Goal: Task Accomplishment & Management: Manage account settings

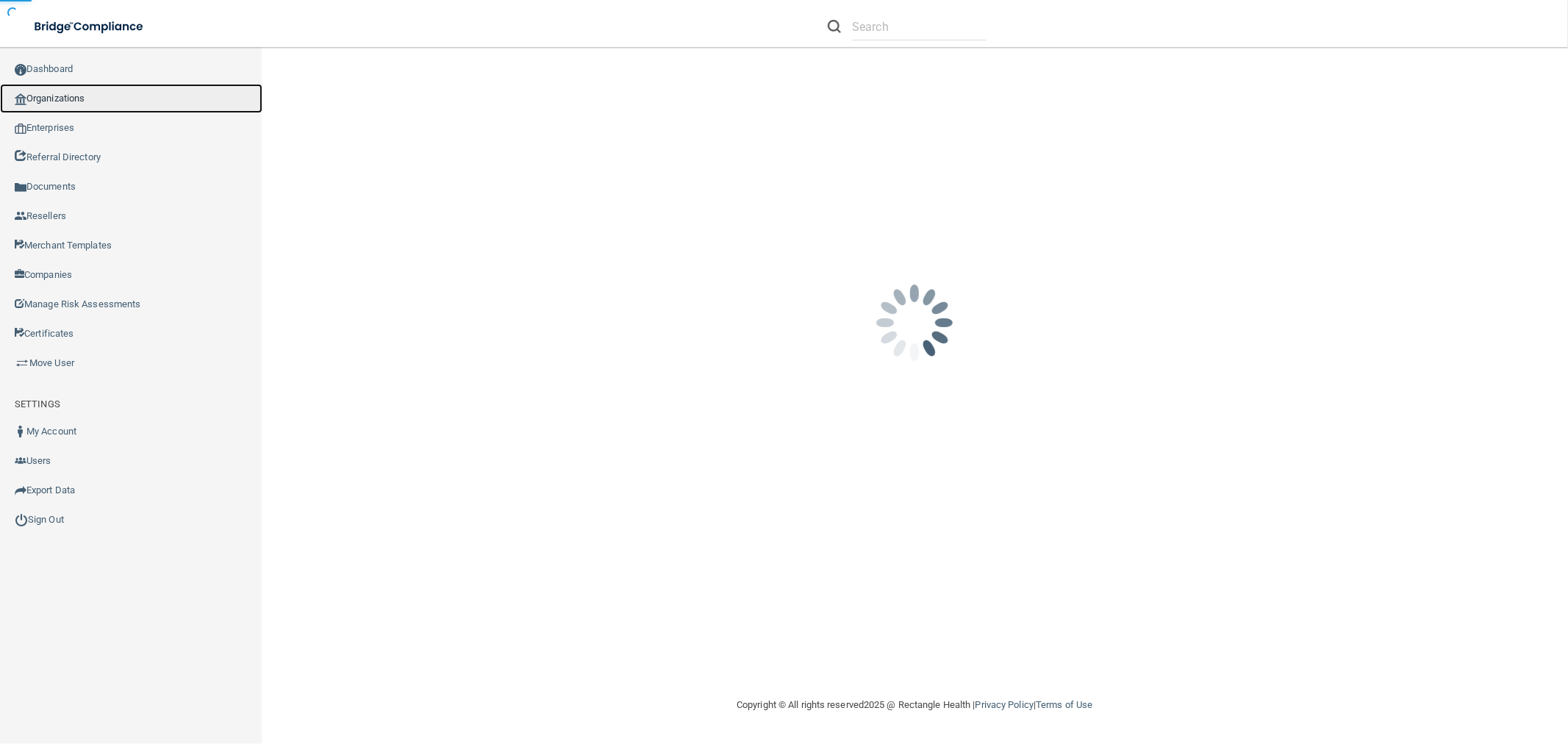
click at [100, 99] on link "Organizations" at bounding box center [131, 98] width 263 height 30
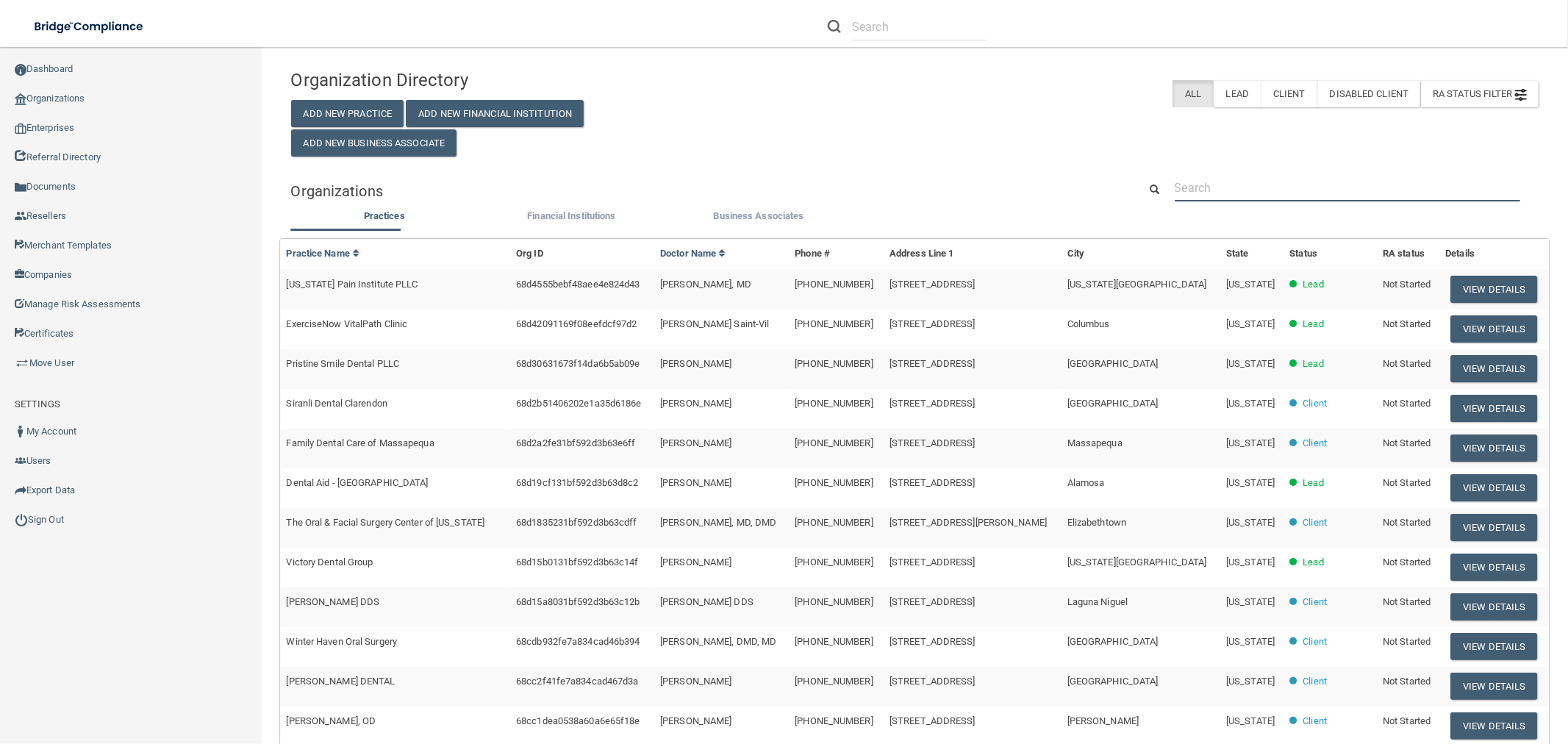
click at [1281, 196] on input "text" at bounding box center [1347, 187] width 346 height 27
paste input "LSG IMAGING"
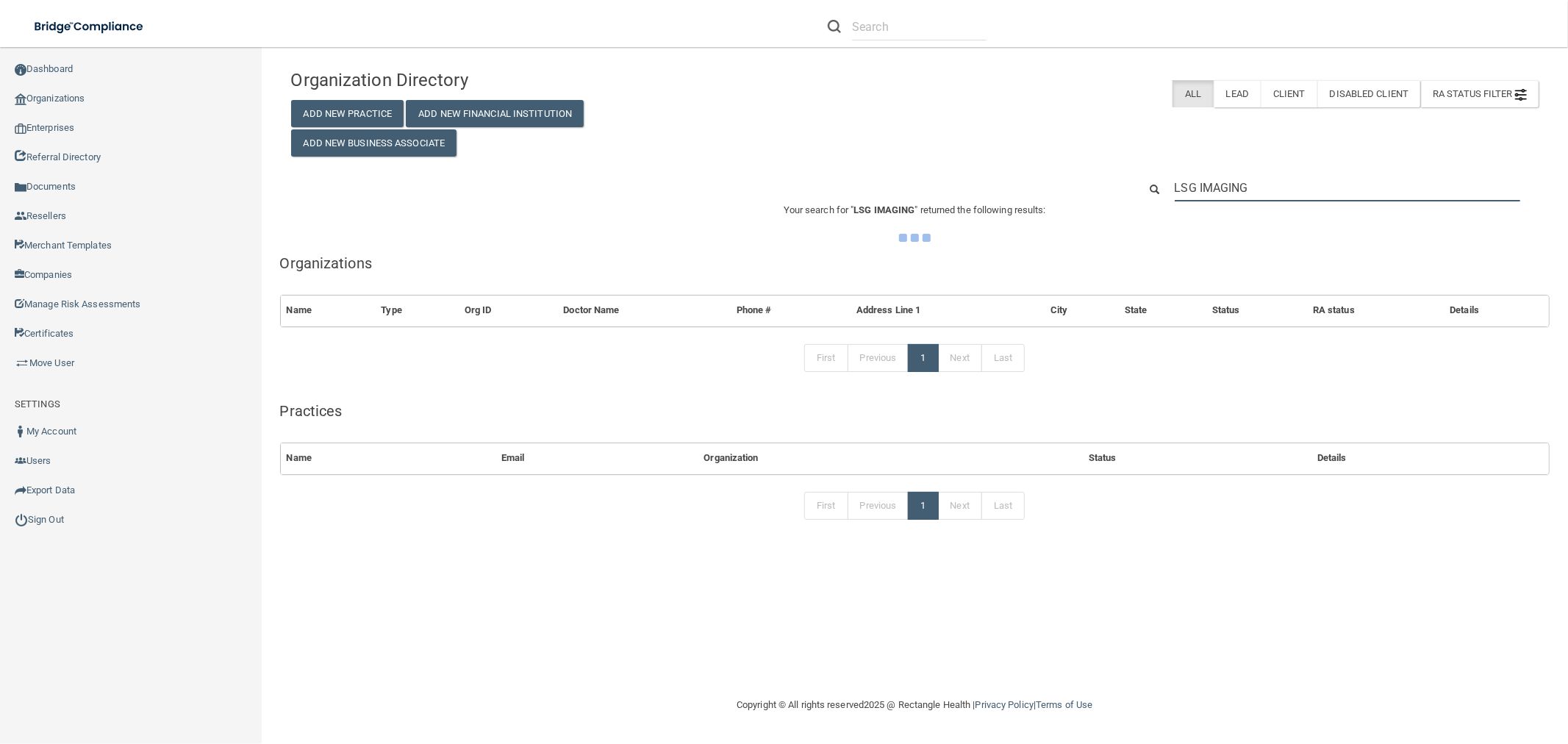
type input "LSG IMAGING"
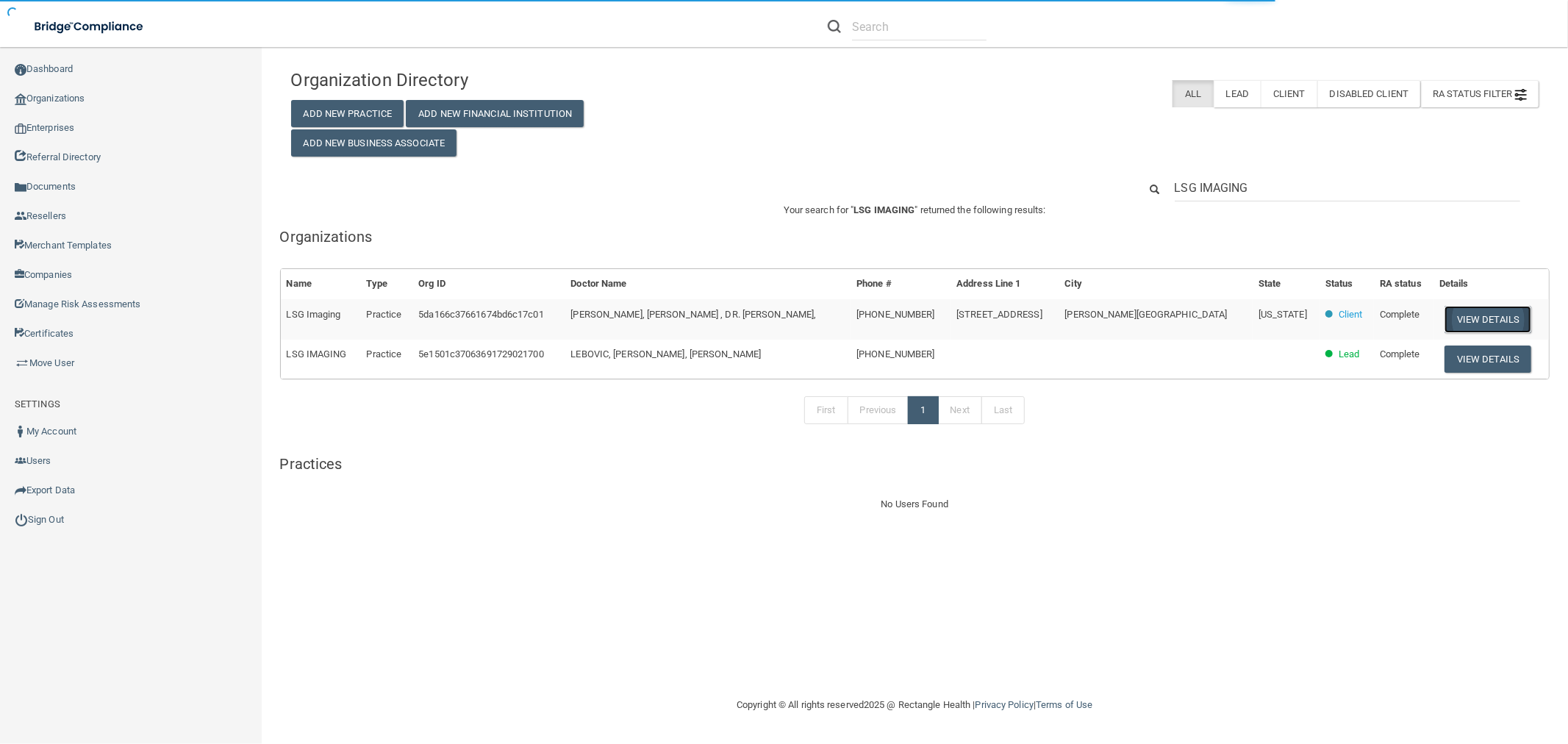
drag, startPoint x: 1460, startPoint y: 314, endPoint x: 1451, endPoint y: 317, distance: 9.5
click at [1459, 314] on button "View Details" at bounding box center [1488, 319] width 87 height 27
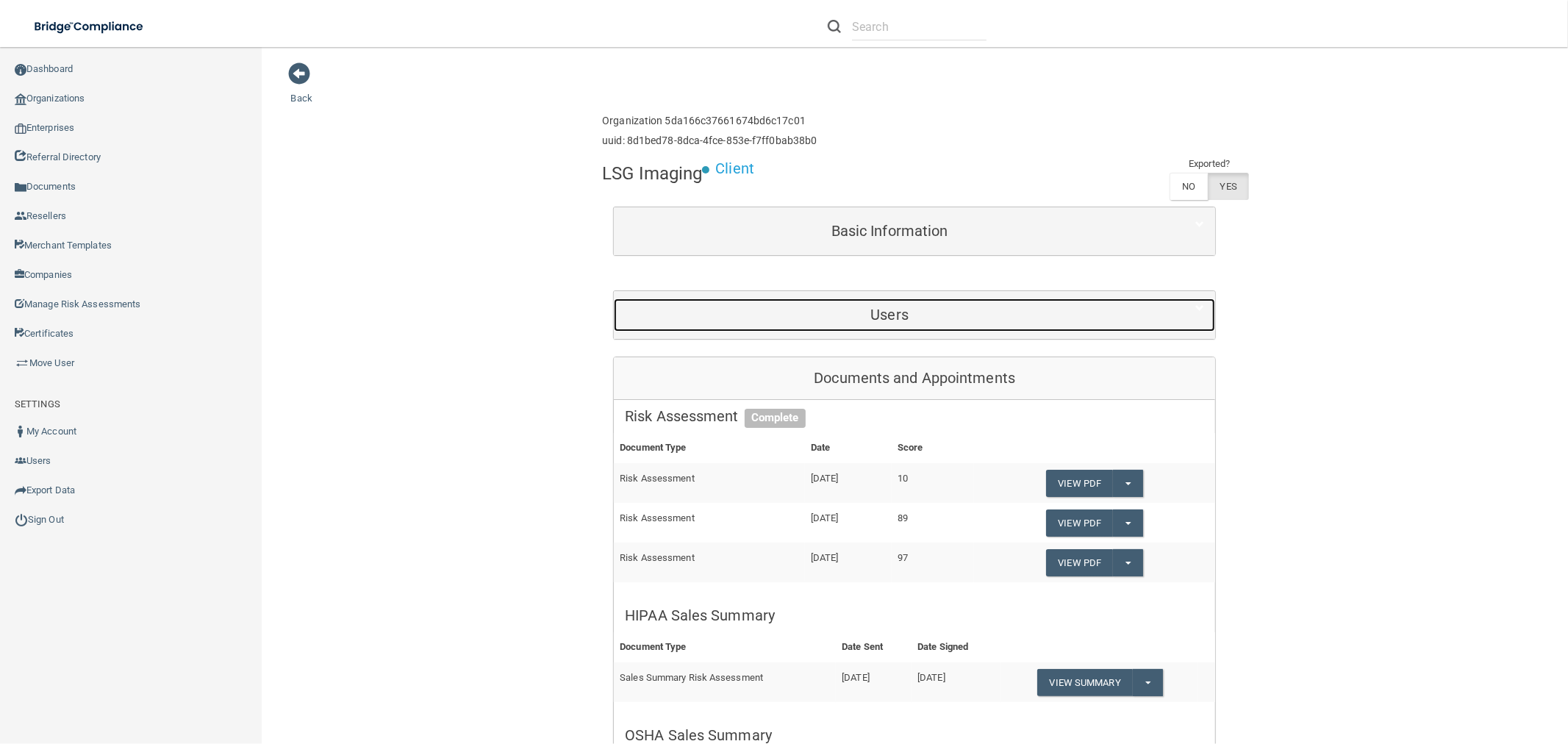
click at [865, 308] on h5 "Users" at bounding box center [889, 314] width 529 height 16
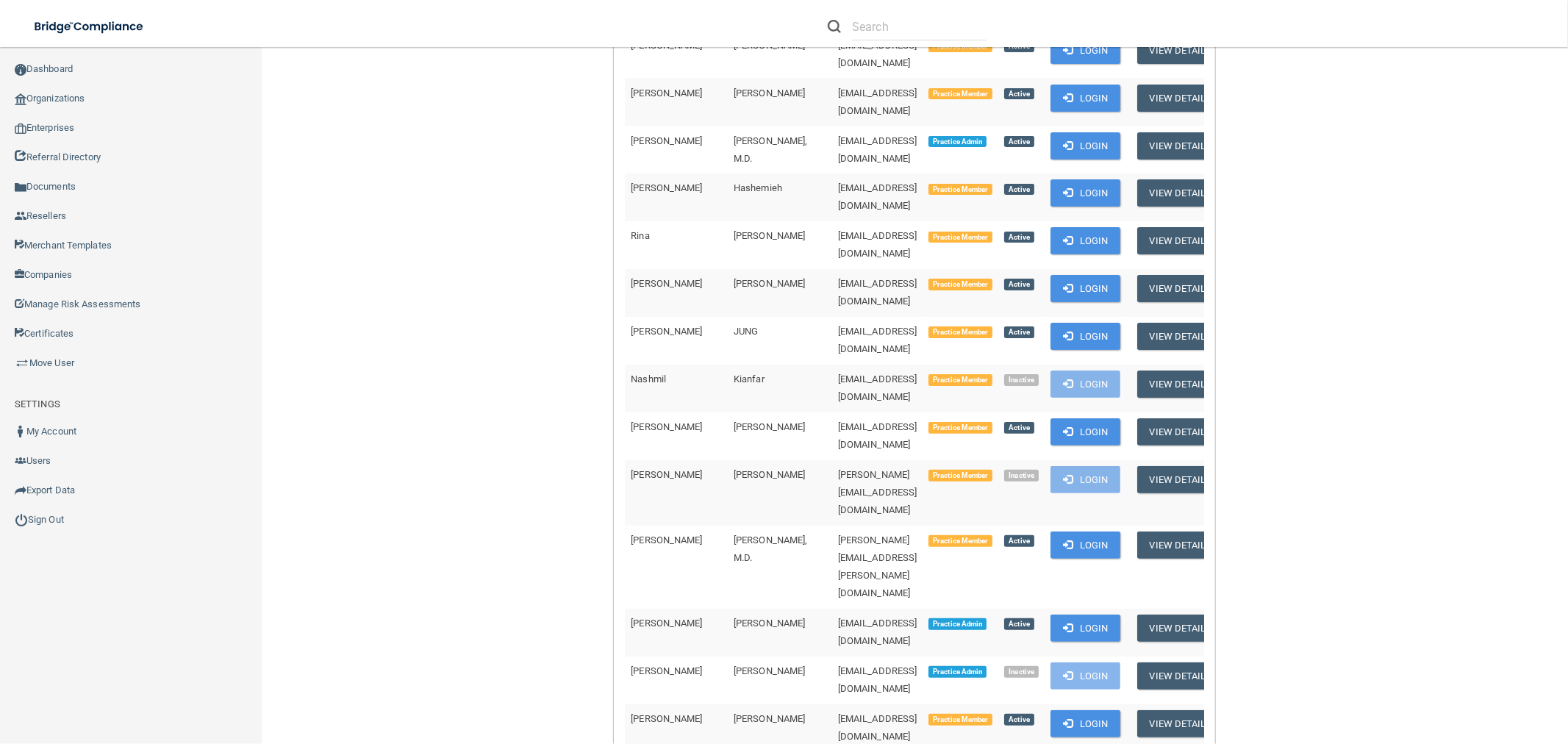
scroll to position [490, 0]
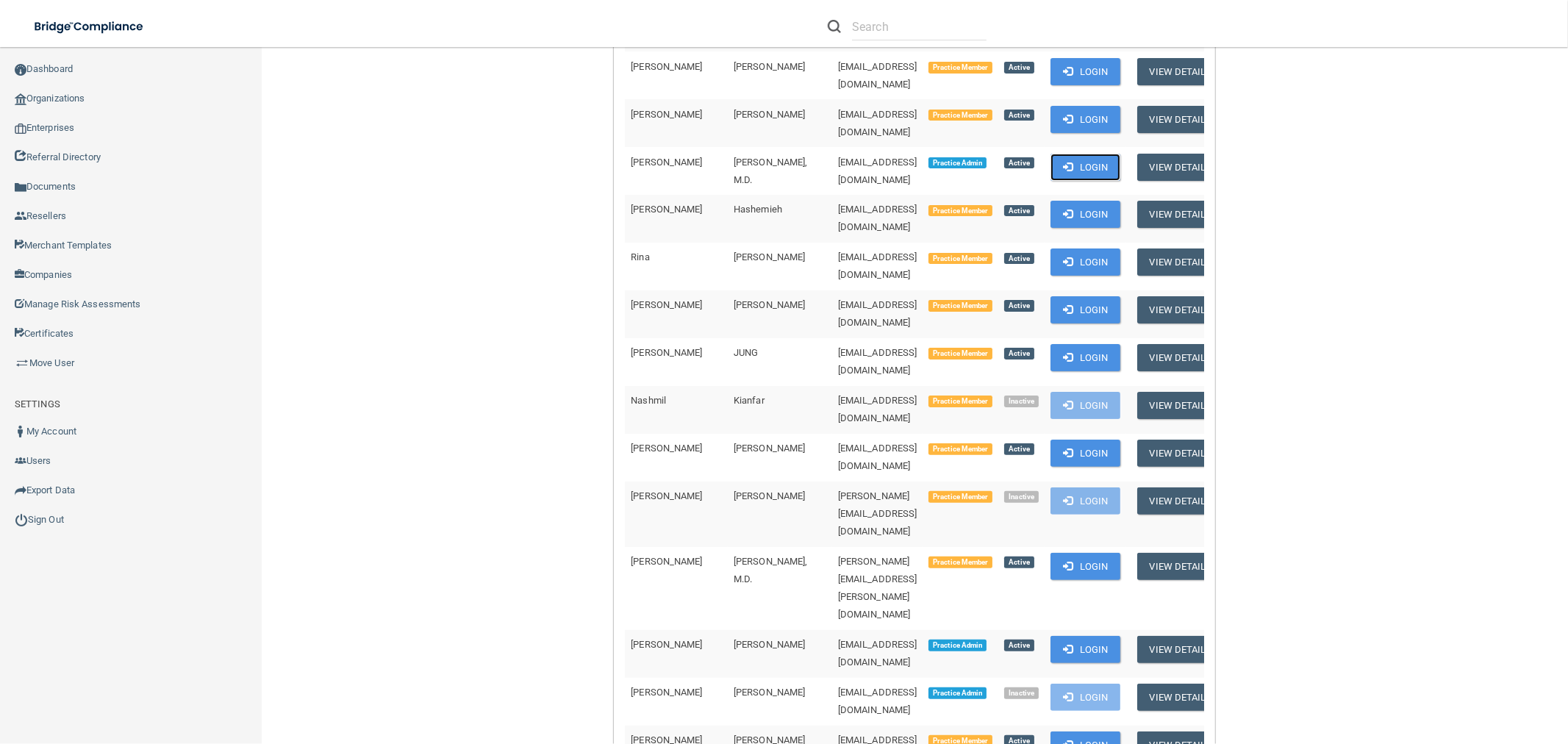
click at [1059, 154] on button "Login" at bounding box center [1085, 167] width 70 height 27
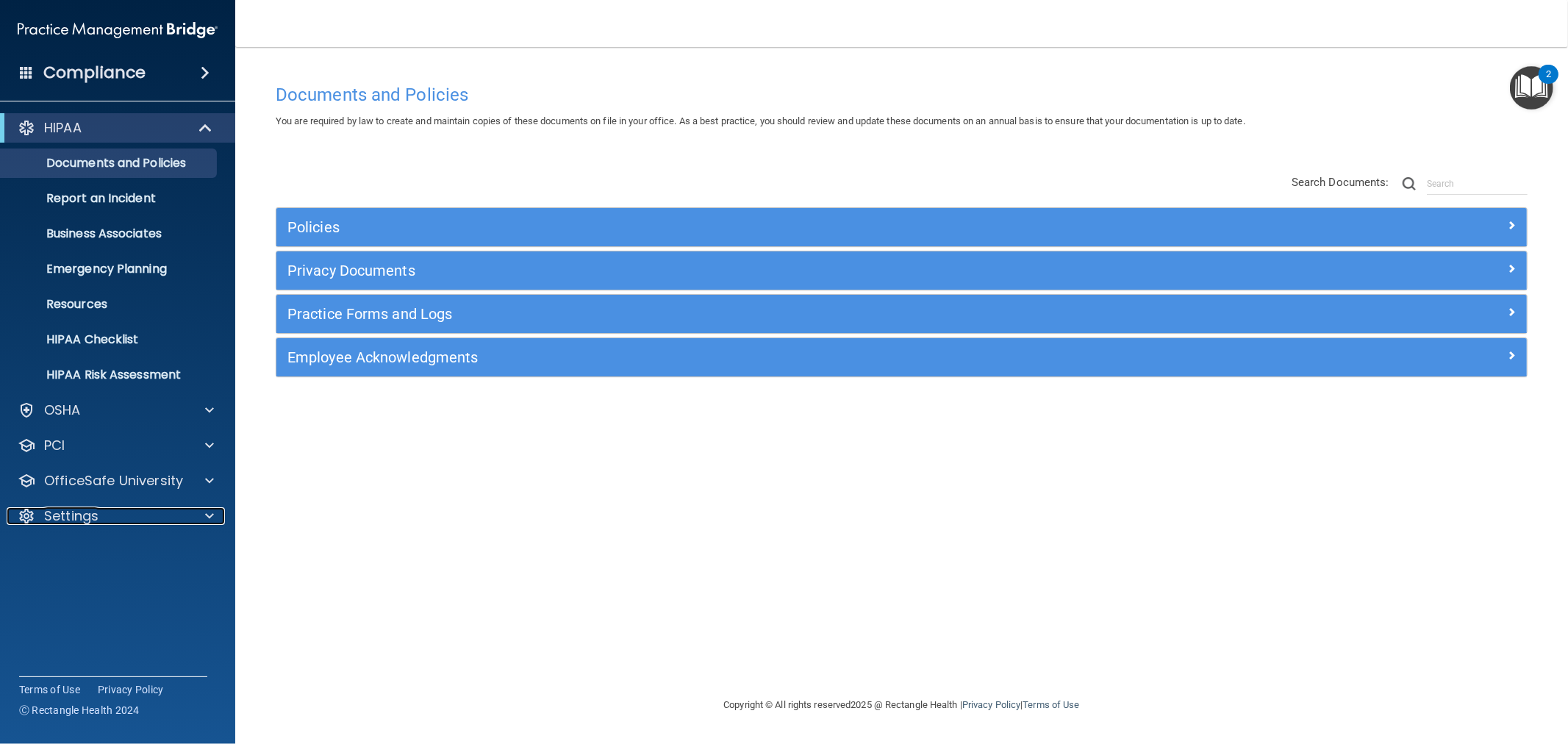
drag, startPoint x: 85, startPoint y: 518, endPoint x: 89, endPoint y: 550, distance: 32.2
click at [85, 518] on p "Settings" at bounding box center [71, 516] width 54 height 17
click at [83, 586] on p "My Users" at bounding box center [110, 586] width 201 height 14
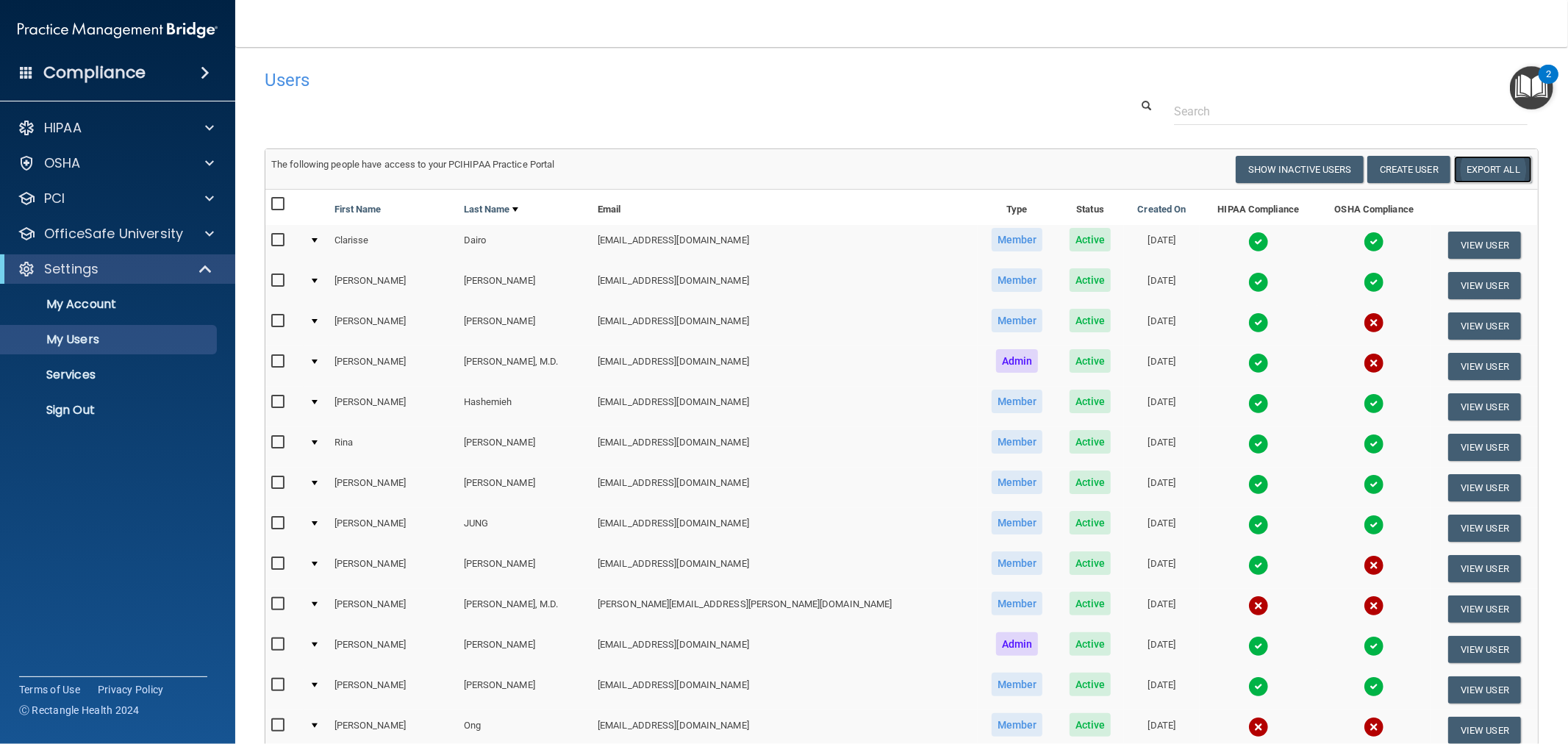
click at [1475, 165] on link "Export All" at bounding box center [1494, 169] width 78 height 27
click at [1248, 325] on img at bounding box center [1259, 323] width 21 height 21
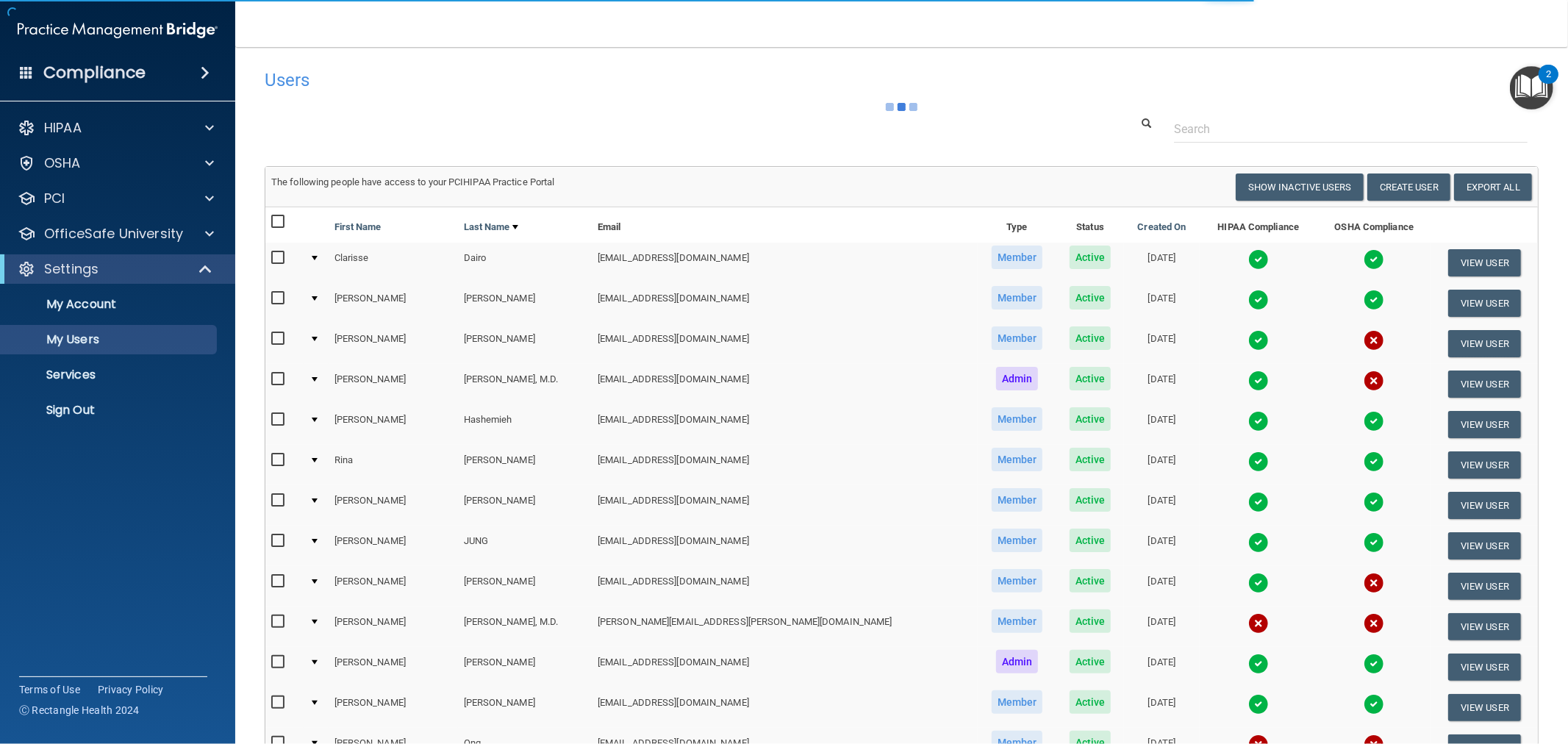
click at [1248, 377] on img at bounding box center [1259, 381] width 21 height 21
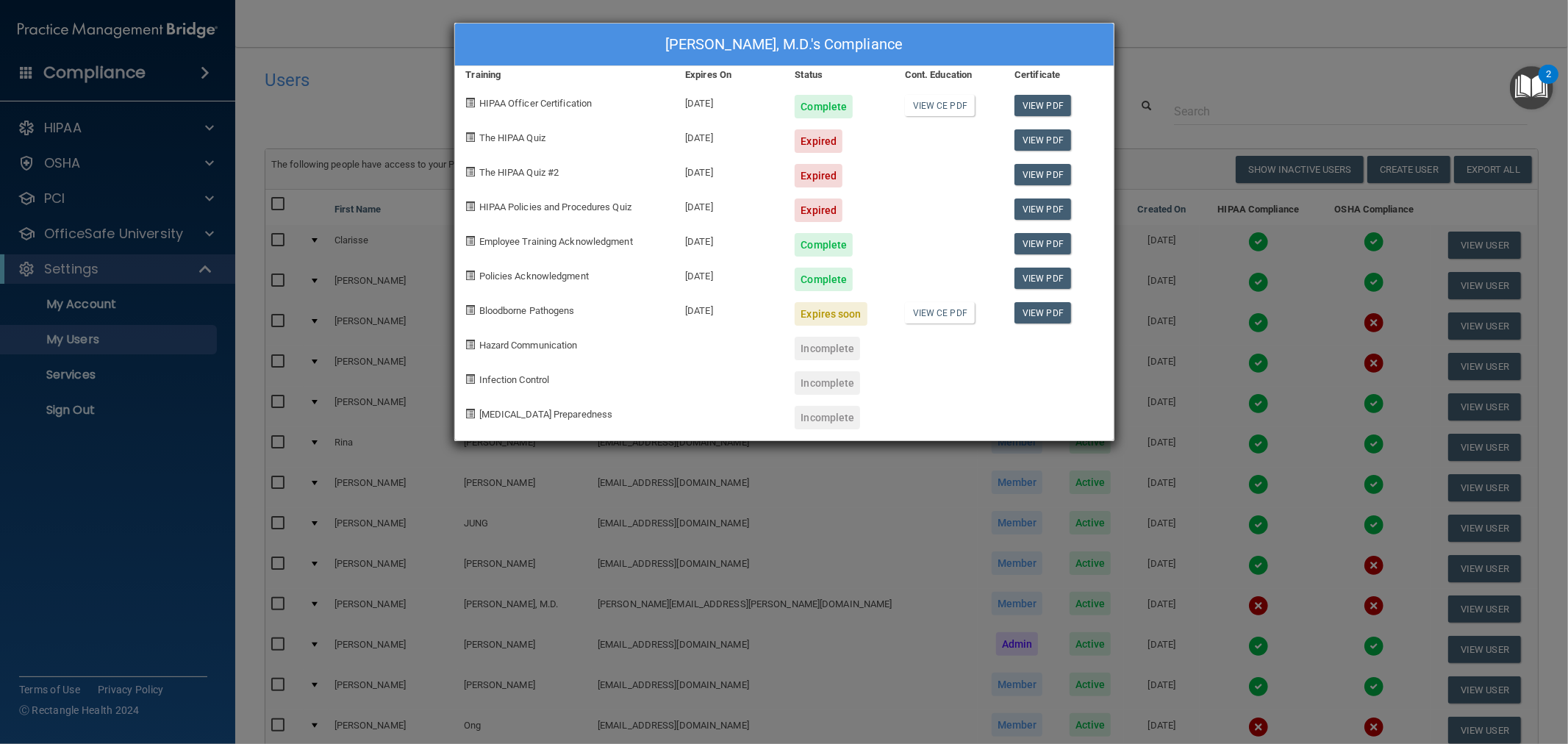
click at [1250, 464] on div "[PERSON_NAME], M.D.'s Compliance Training Expires On Status Cont. Education Cer…" at bounding box center [784, 372] width 1568 height 744
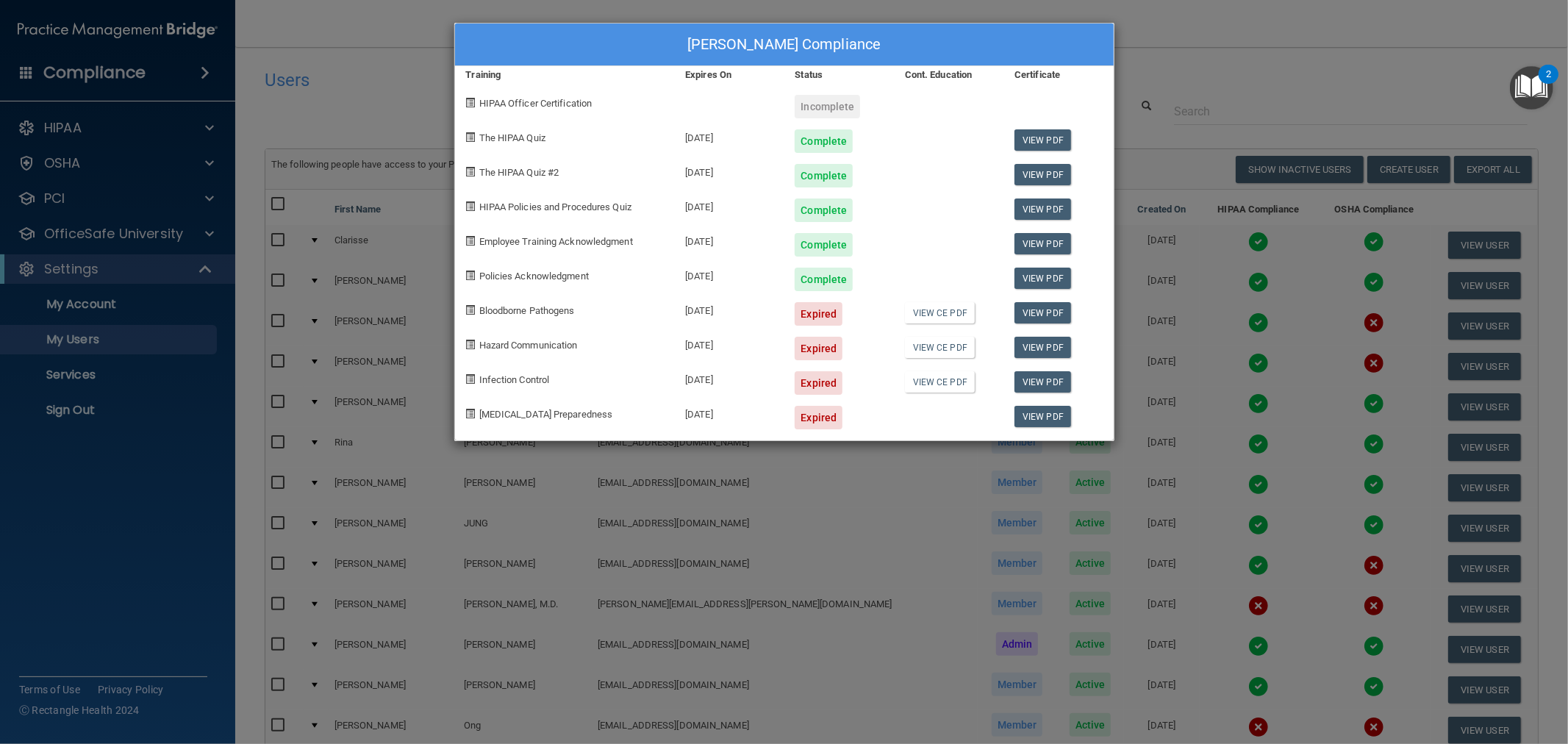
click at [1280, 388] on div "[PERSON_NAME] Compliance Training Expires On Status Cont. Education Certificate…" at bounding box center [784, 372] width 1568 height 744
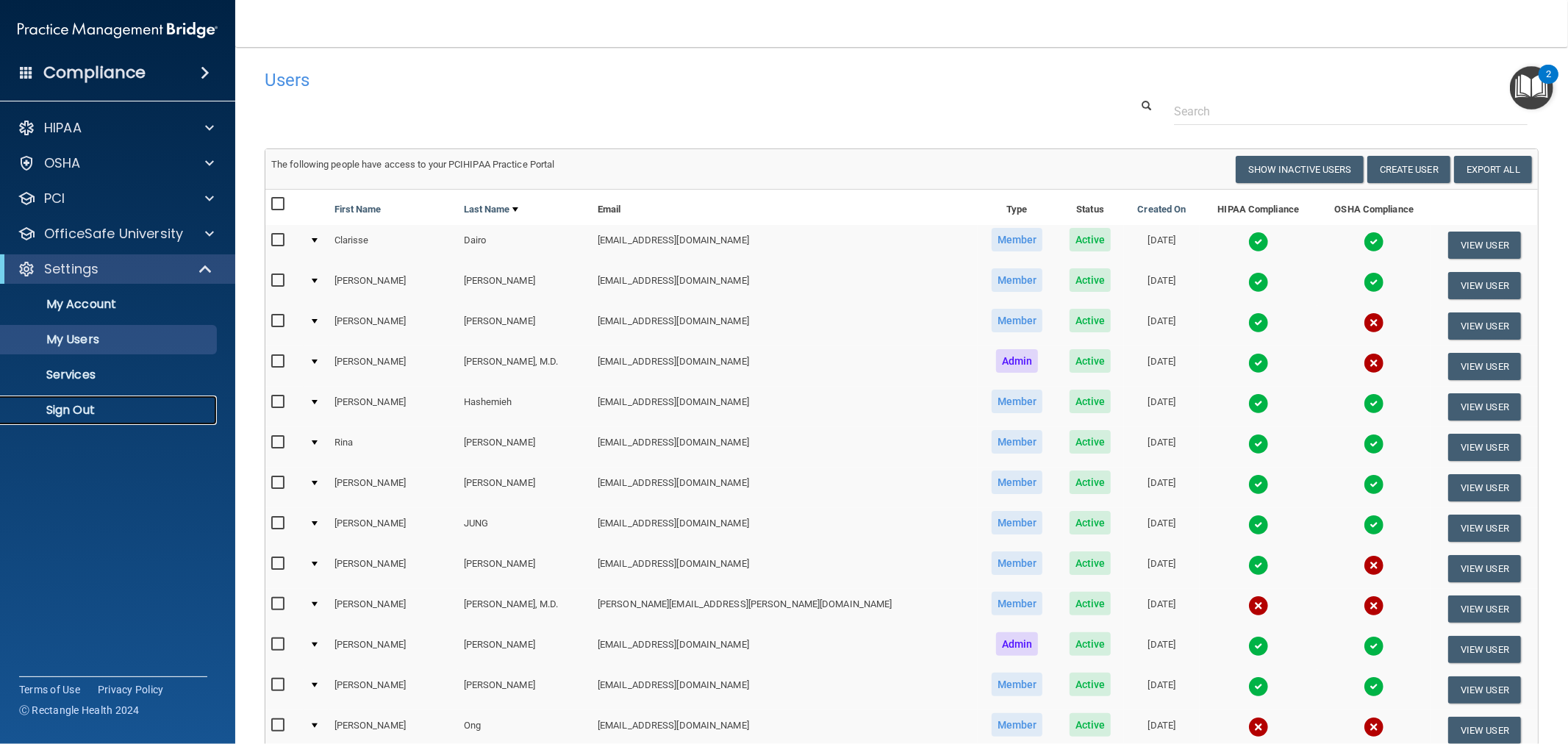
click at [74, 415] on p "Sign Out" at bounding box center [110, 410] width 201 height 14
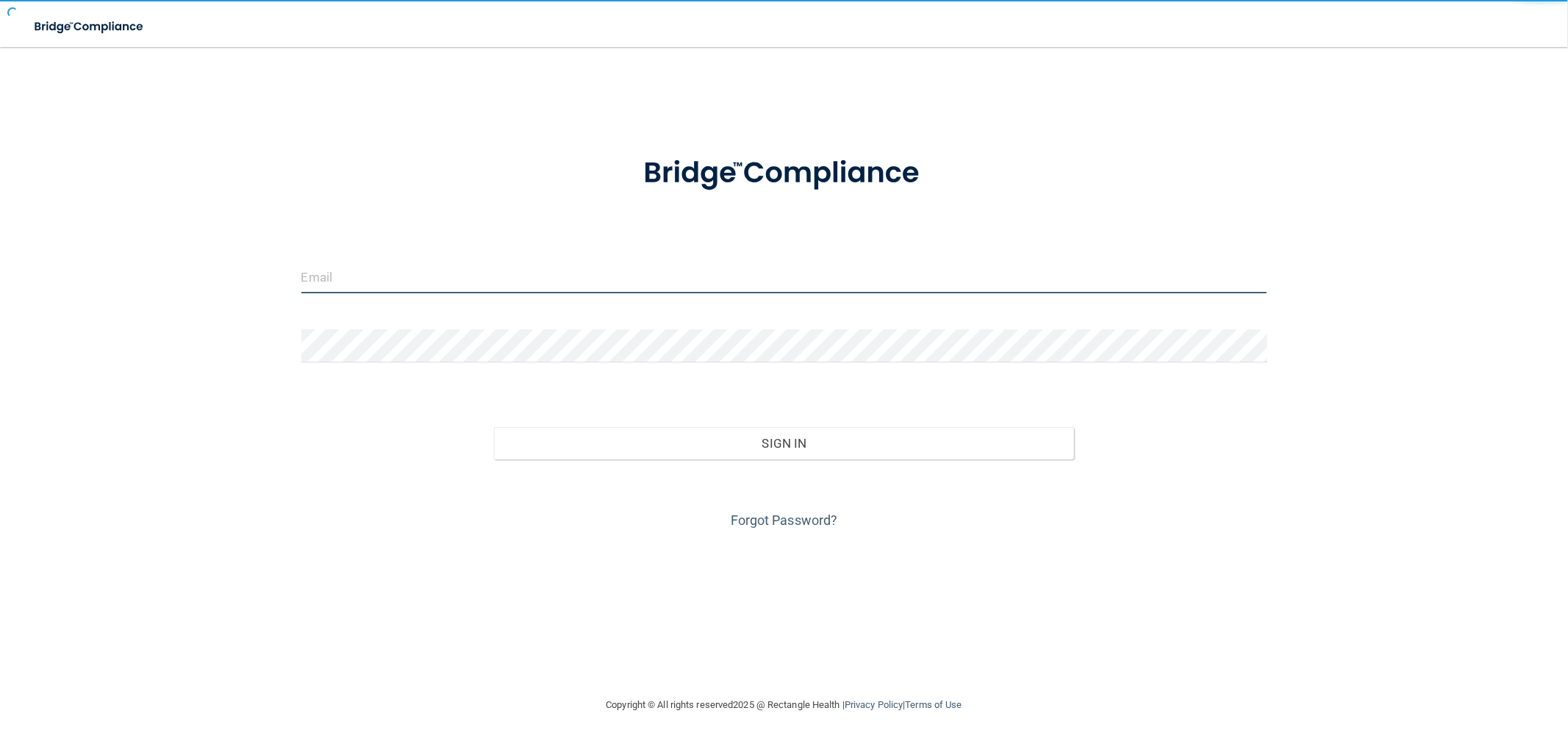
type input "[EMAIL_ADDRESS][DOMAIN_NAME]"
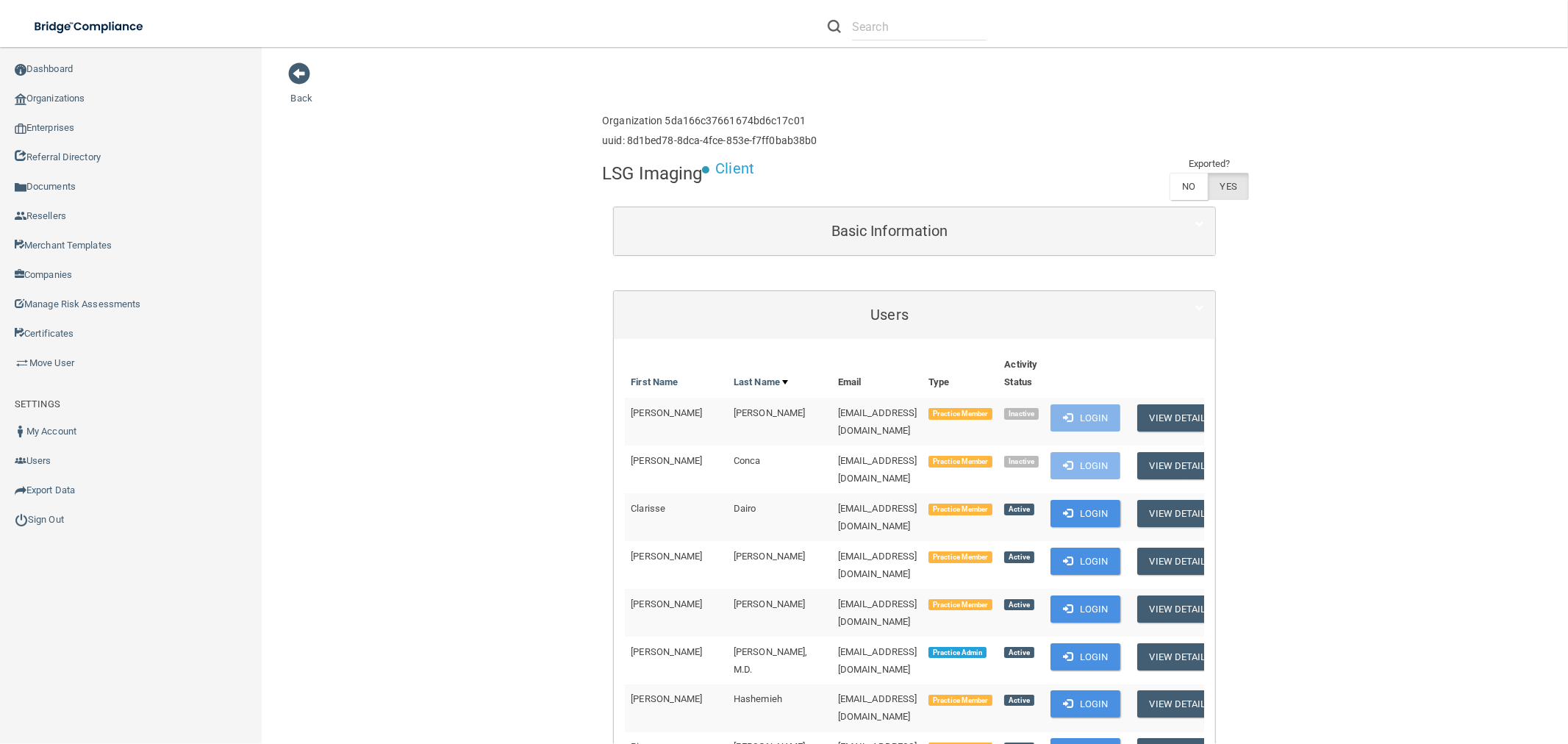
scroll to position [490, 0]
